Goal: Information Seeking & Learning: Learn about a topic

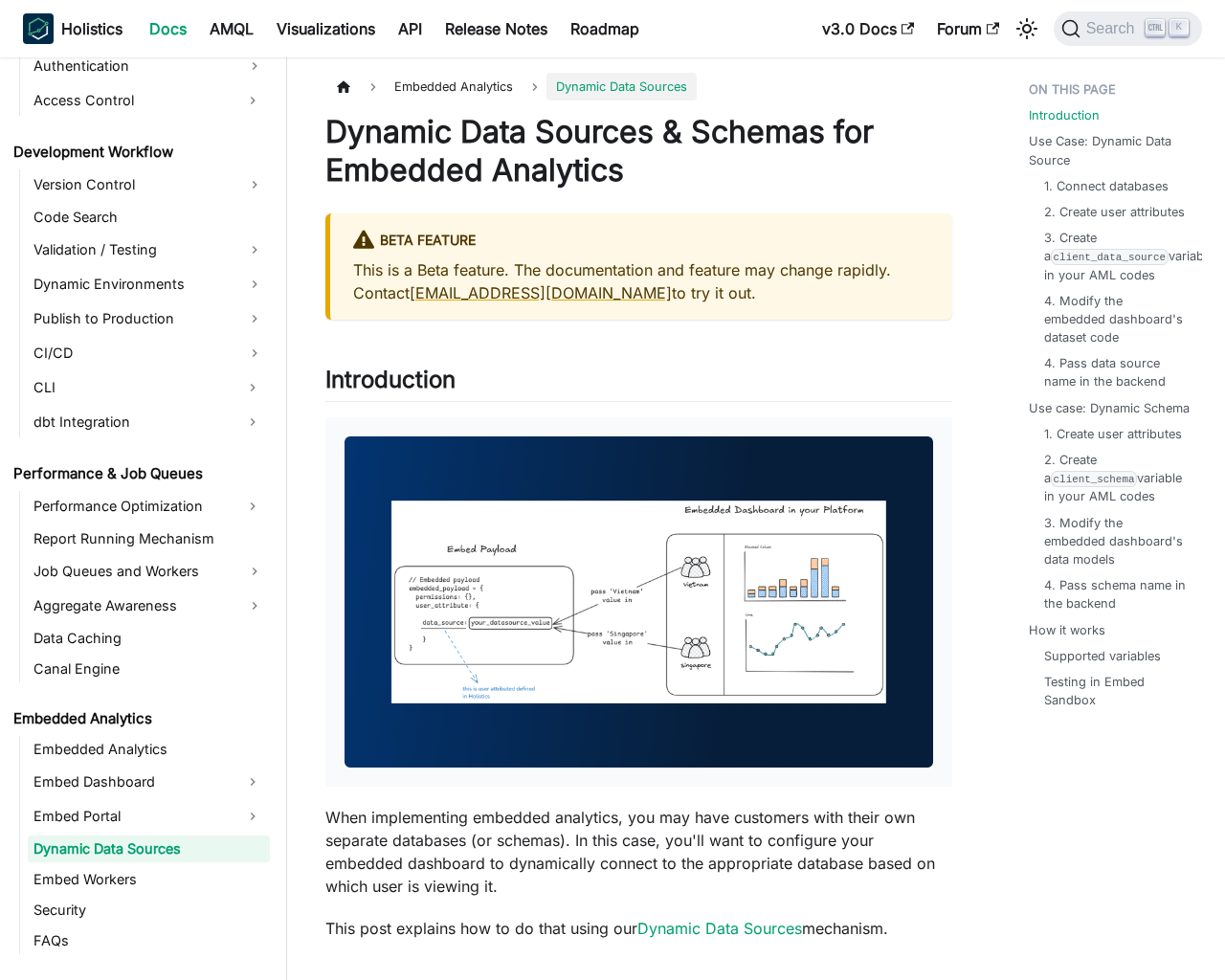
scroll to position [1448, 0]
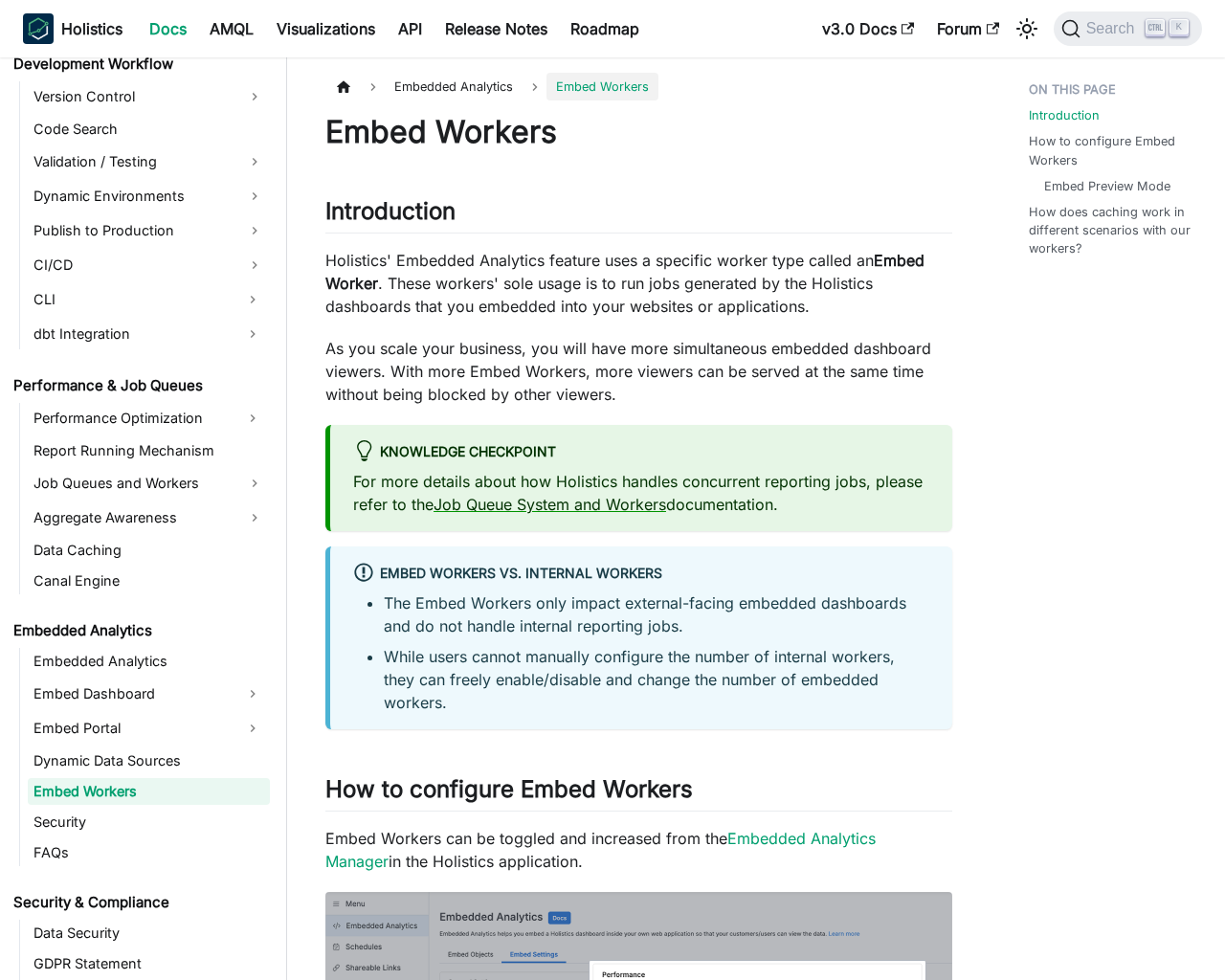
scroll to position [1478, 0]
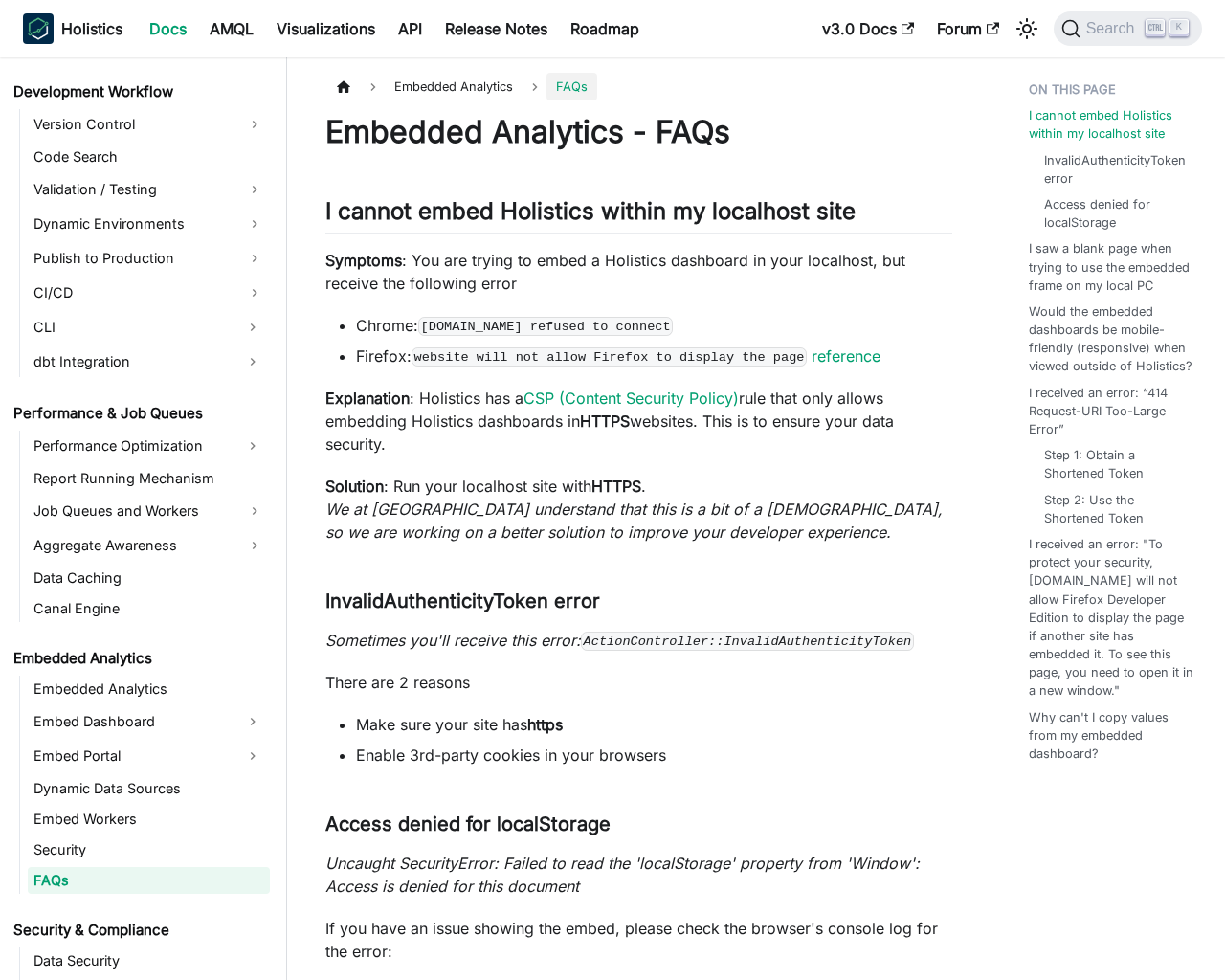
scroll to position [1539, 0]
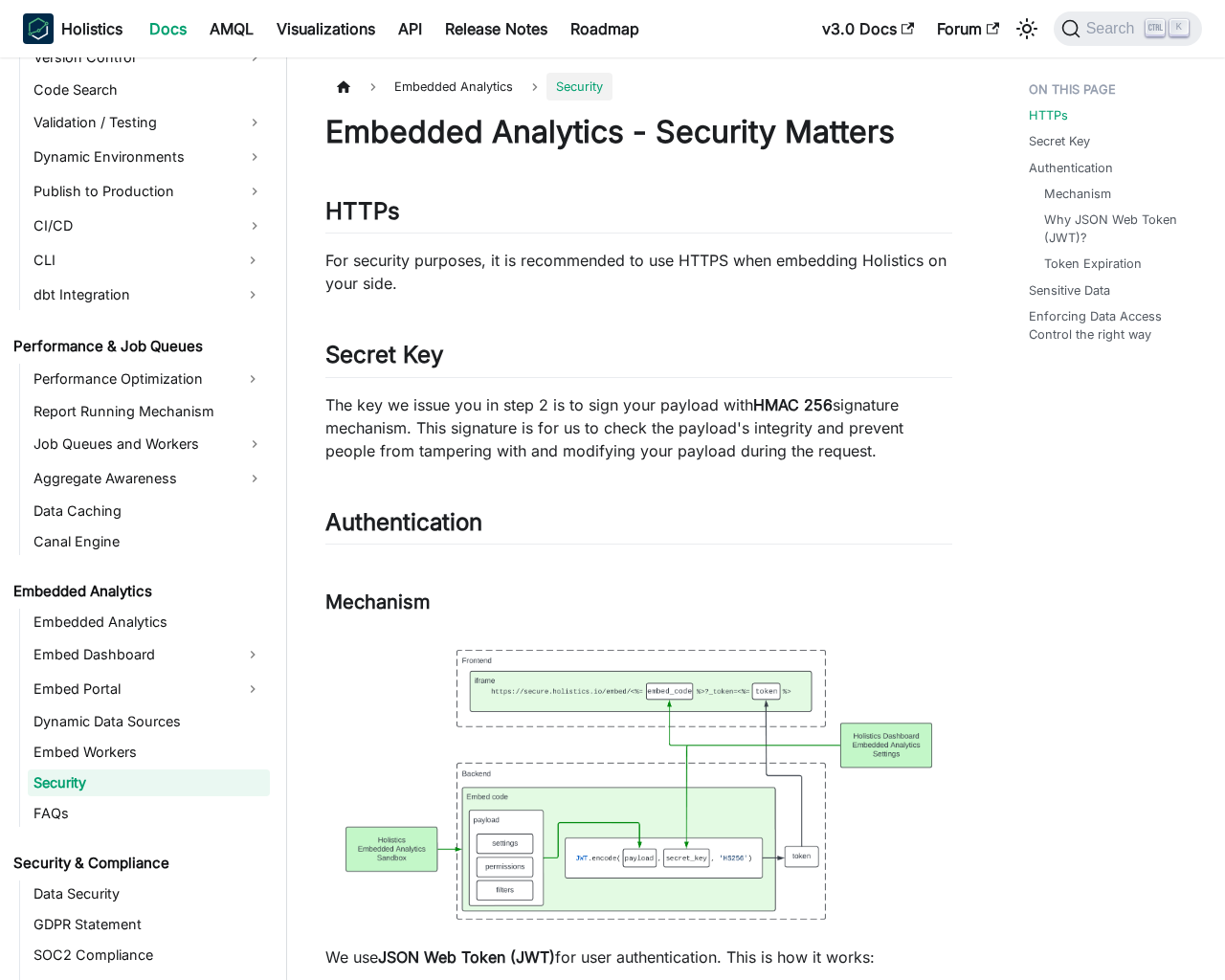
scroll to position [1509, 0]
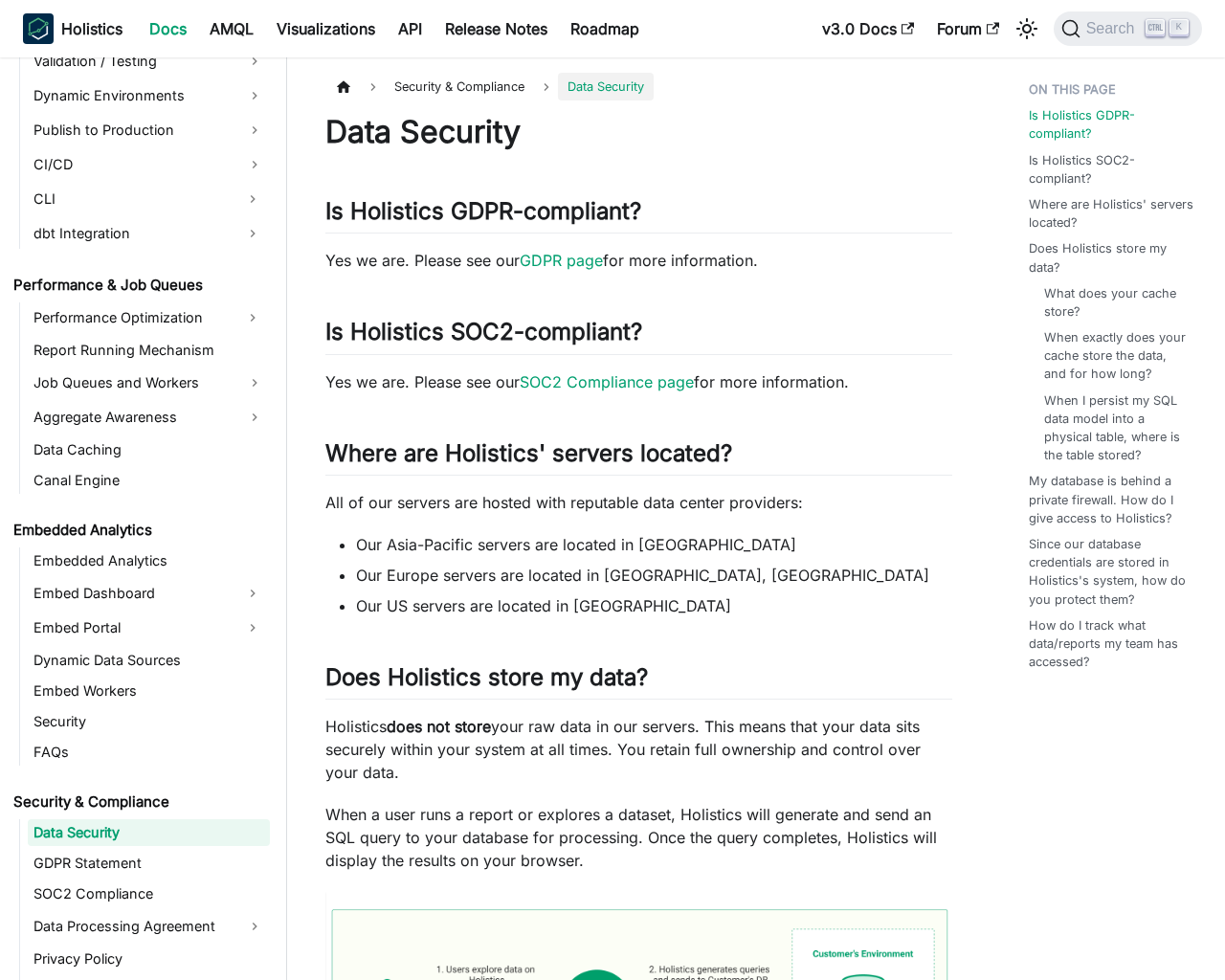
scroll to position [1620, 0]
